Goal: Task Accomplishment & Management: Manage account settings

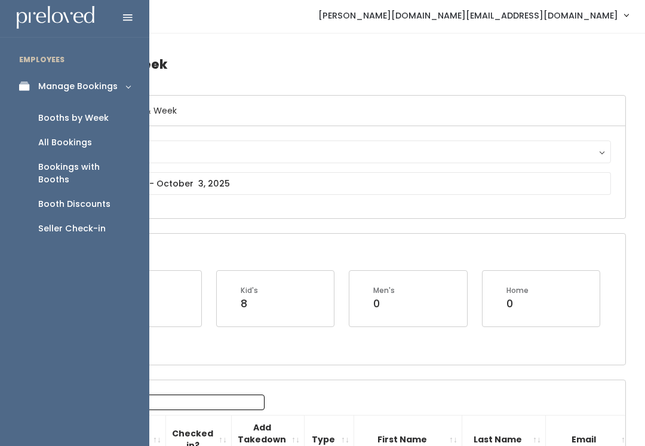
click at [23, 73] on link "Manage Bookings" at bounding box center [74, 86] width 149 height 27
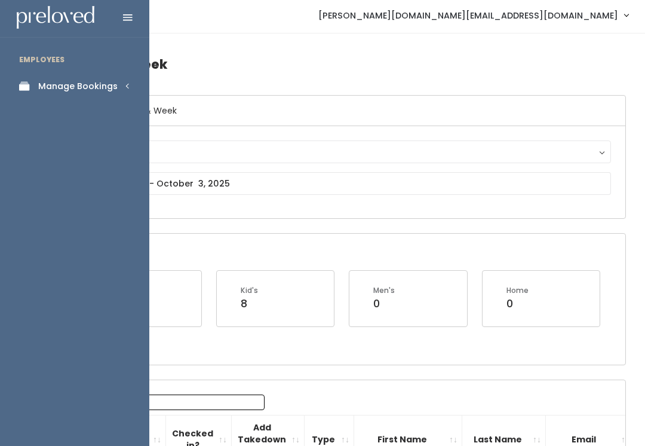
click at [130, 94] on link "Manage Bookings" at bounding box center [74, 86] width 149 height 27
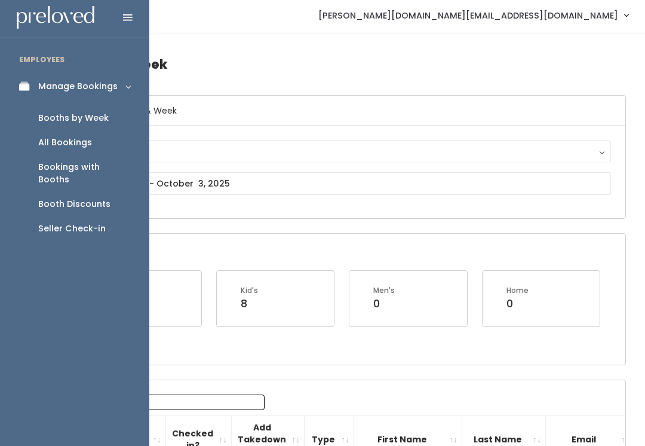
click at [91, 223] on link "Seller Check-in" at bounding box center [74, 228] width 149 height 24
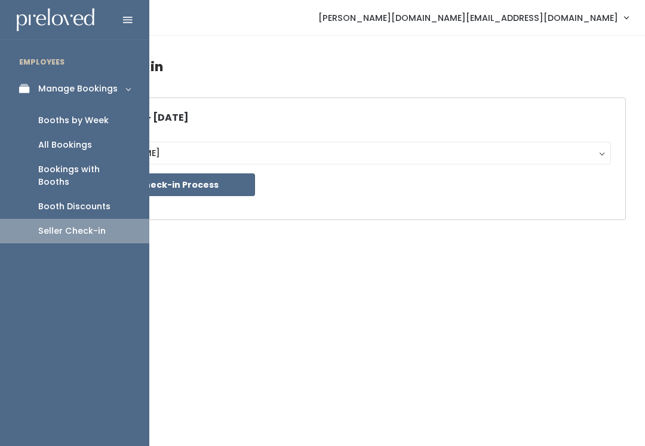
click at [106, 200] on link "Booth Discounts" at bounding box center [74, 206] width 149 height 24
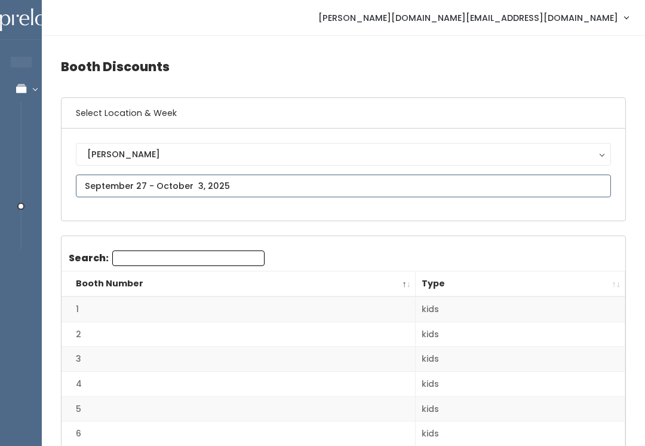
click at [384, 196] on input "text" at bounding box center [343, 185] width 535 height 23
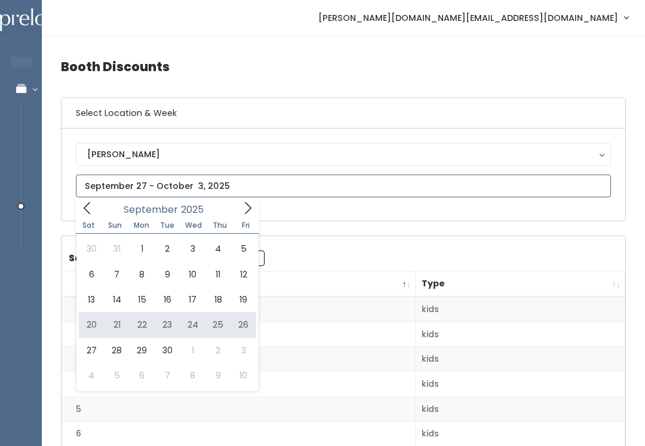
type input "September 20 to September 26"
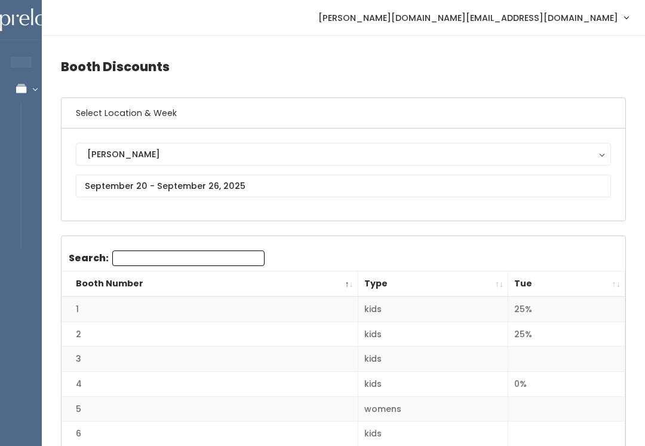
click at [349, 277] on th "Booth Number" at bounding box center [210, 284] width 296 height 26
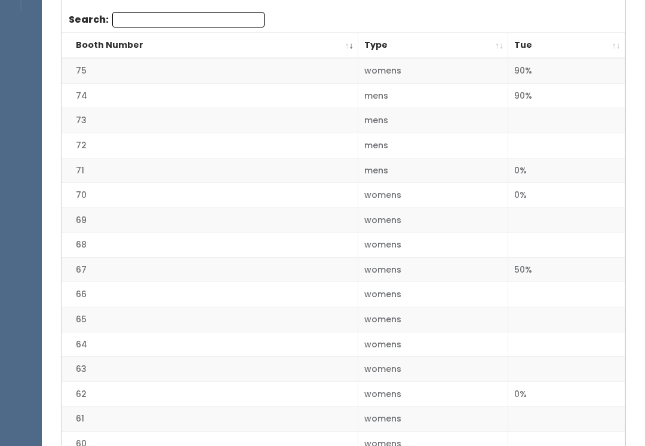
scroll to position [238, 0]
click at [346, 47] on th "Booth Number" at bounding box center [210, 46] width 296 height 26
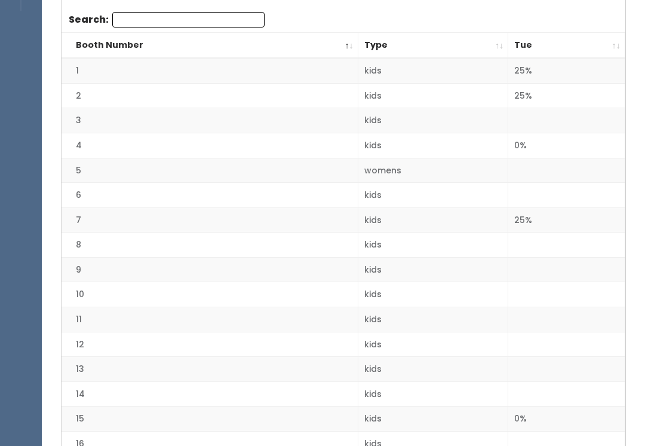
click at [615, 45] on th "Tue" at bounding box center [566, 46] width 117 height 26
click at [612, 46] on th "Tue" at bounding box center [566, 46] width 117 height 26
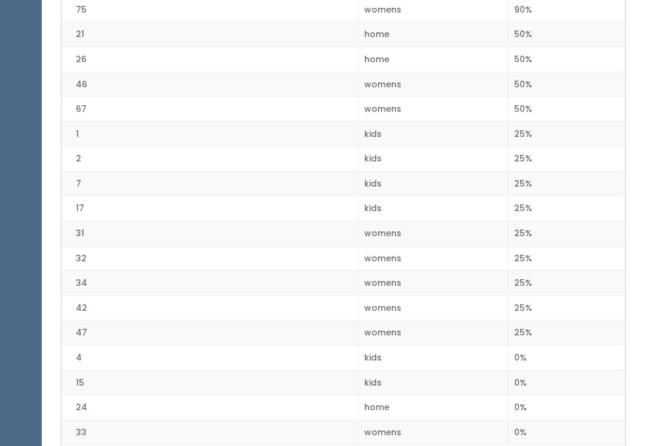
scroll to position [321, 0]
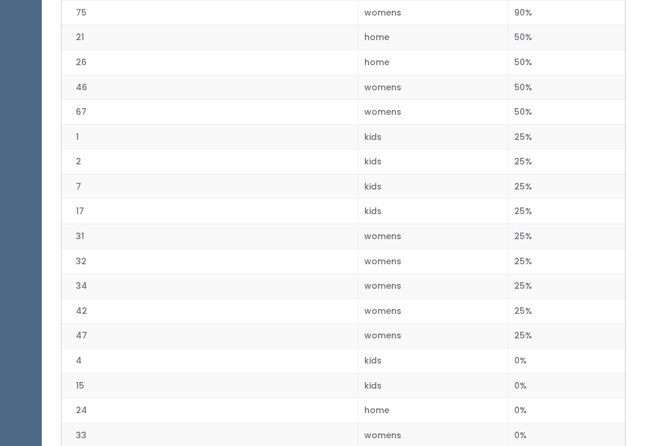
click at [491, 259] on td "womens" at bounding box center [433, 261] width 151 height 25
